Goal: Task Accomplishment & Management: Use online tool/utility

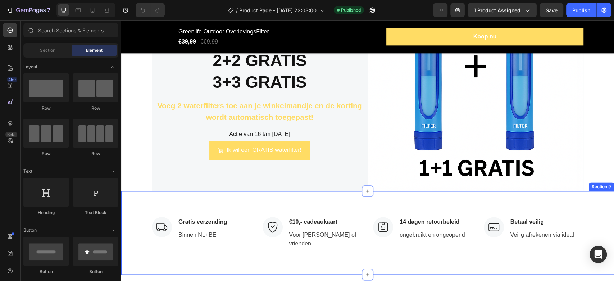
scroll to position [2436, 0]
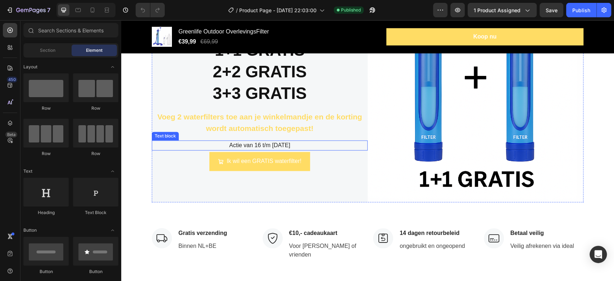
click at [253, 145] on p "Actie van 16 t/m [DATE]" at bounding box center [259, 145] width 214 height 9
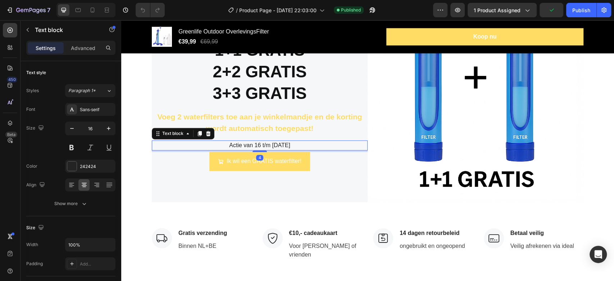
click at [260, 143] on p "Actie van 16 t/m [DATE]" at bounding box center [259, 145] width 214 height 9
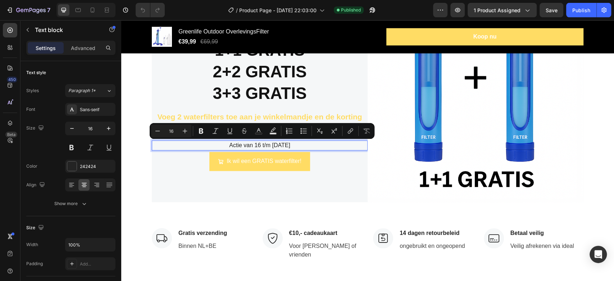
click at [257, 144] on p "Actie van 16 t/m [DATE]" at bounding box center [259, 145] width 214 height 9
click at [261, 145] on p "Actie van 16 t/m [DATE]" at bounding box center [259, 145] width 214 height 9
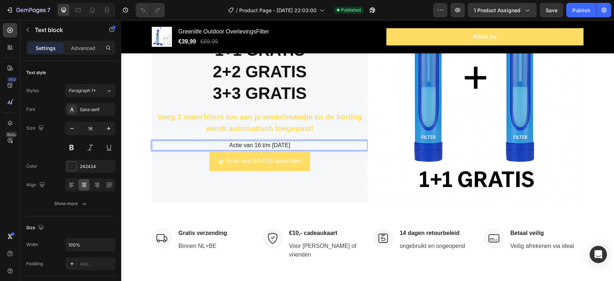
click at [239, 147] on p "Actie van 16 t/m [DATE]" at bounding box center [259, 145] width 214 height 9
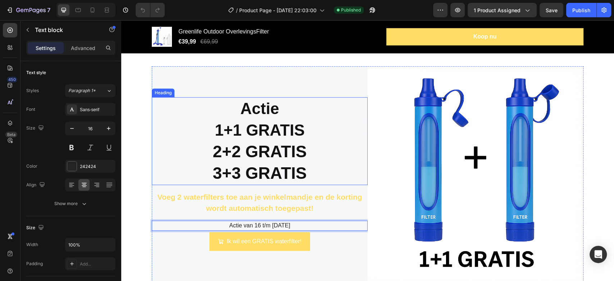
scroll to position [2397, 0]
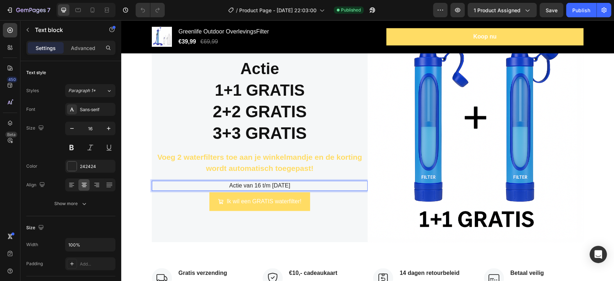
click at [229, 185] on p "Actie van 16 t/m [DATE]" at bounding box center [259, 185] width 214 height 9
drag, startPoint x: 251, startPoint y: 183, endPoint x: 273, endPoint y: 188, distance: 22.0
click at [273, 188] on p "Actie verlengd van 16 t/m [DATE]" at bounding box center [259, 185] width 214 height 9
drag, startPoint x: 269, startPoint y: 184, endPoint x: 272, endPoint y: 186, distance: 3.9
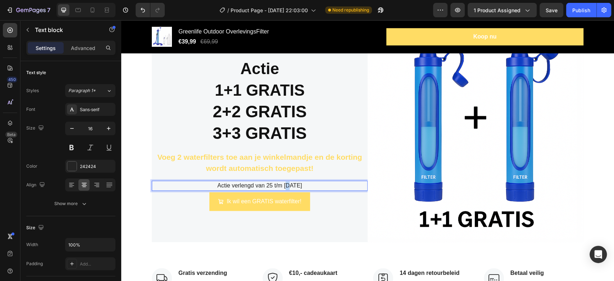
click at [272, 186] on p "Actie verlengd van 25 t/m [DATE]" at bounding box center [259, 185] width 214 height 9
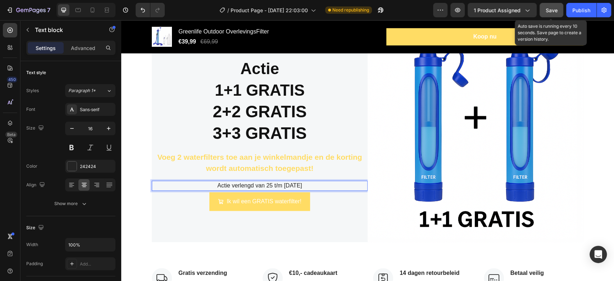
click at [552, 9] on span "Save" at bounding box center [551, 10] width 12 height 6
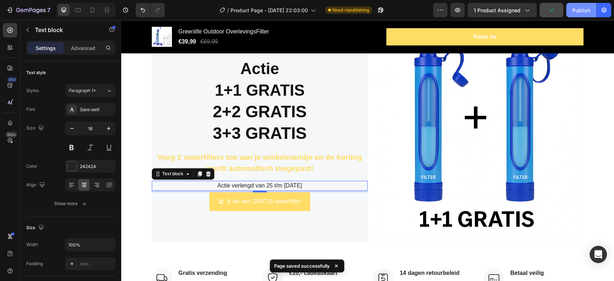
click at [577, 14] on button "Publish" at bounding box center [581, 10] width 30 height 14
